Goal: Navigation & Orientation: Find specific page/section

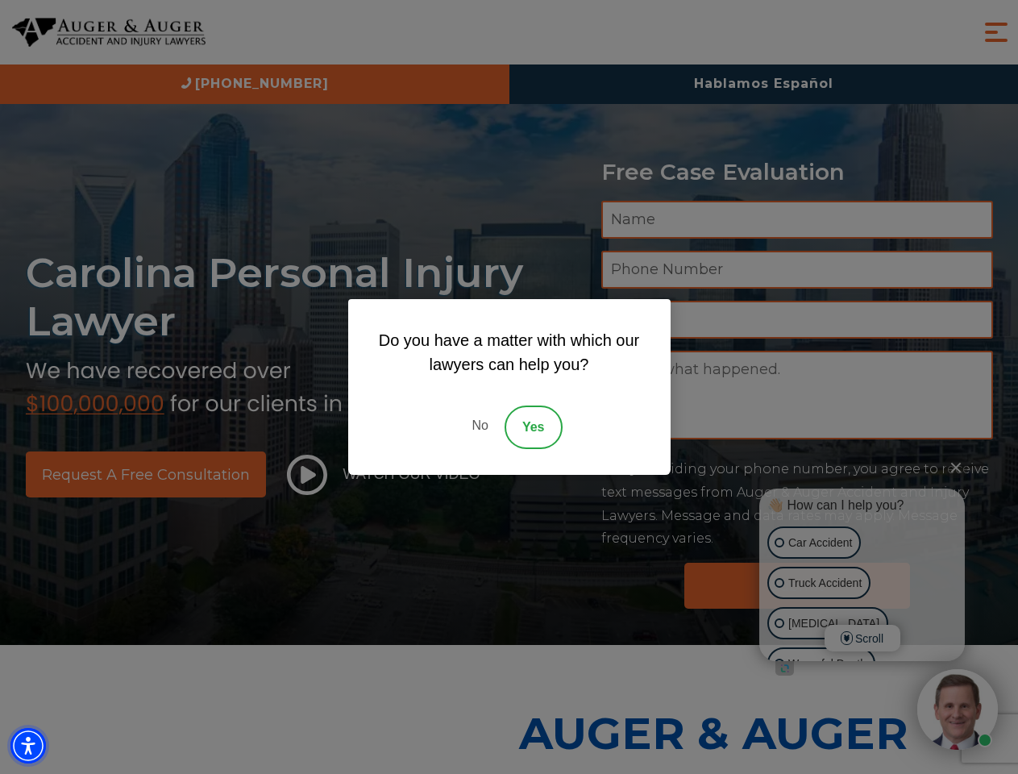
click at [28, 746] on img "Accessibility Menu" at bounding box center [27, 745] width 35 height 35
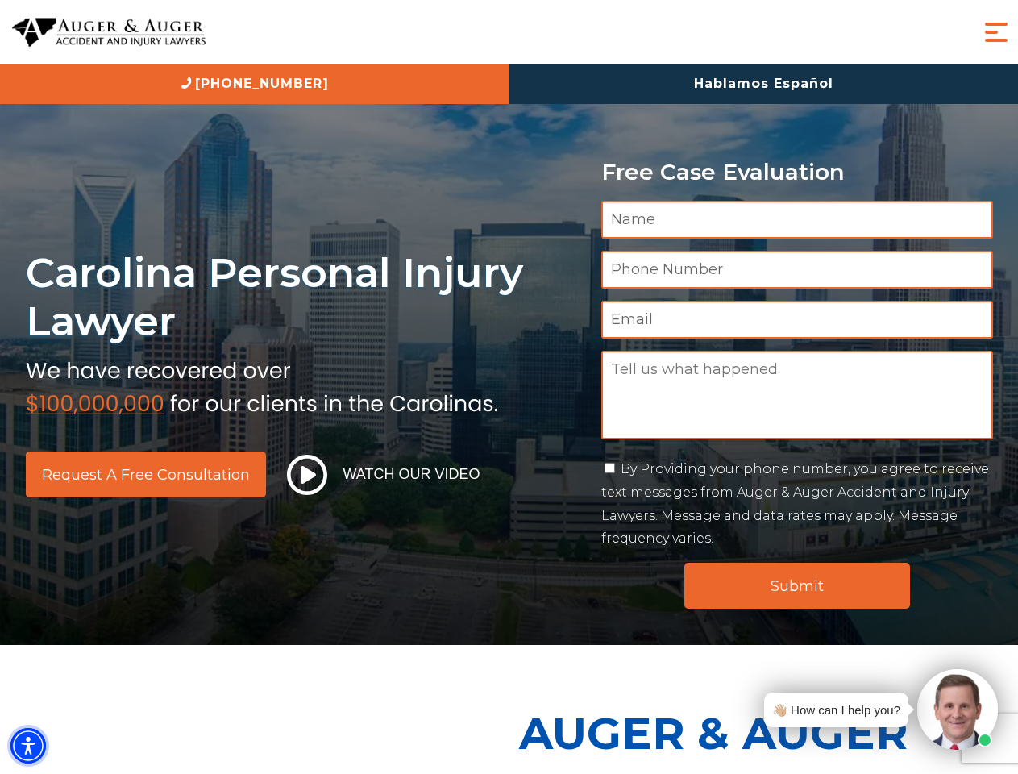
click at [28, 746] on img "Accessibility Menu" at bounding box center [27, 745] width 35 height 35
